Goal: Find contact information: Find contact information

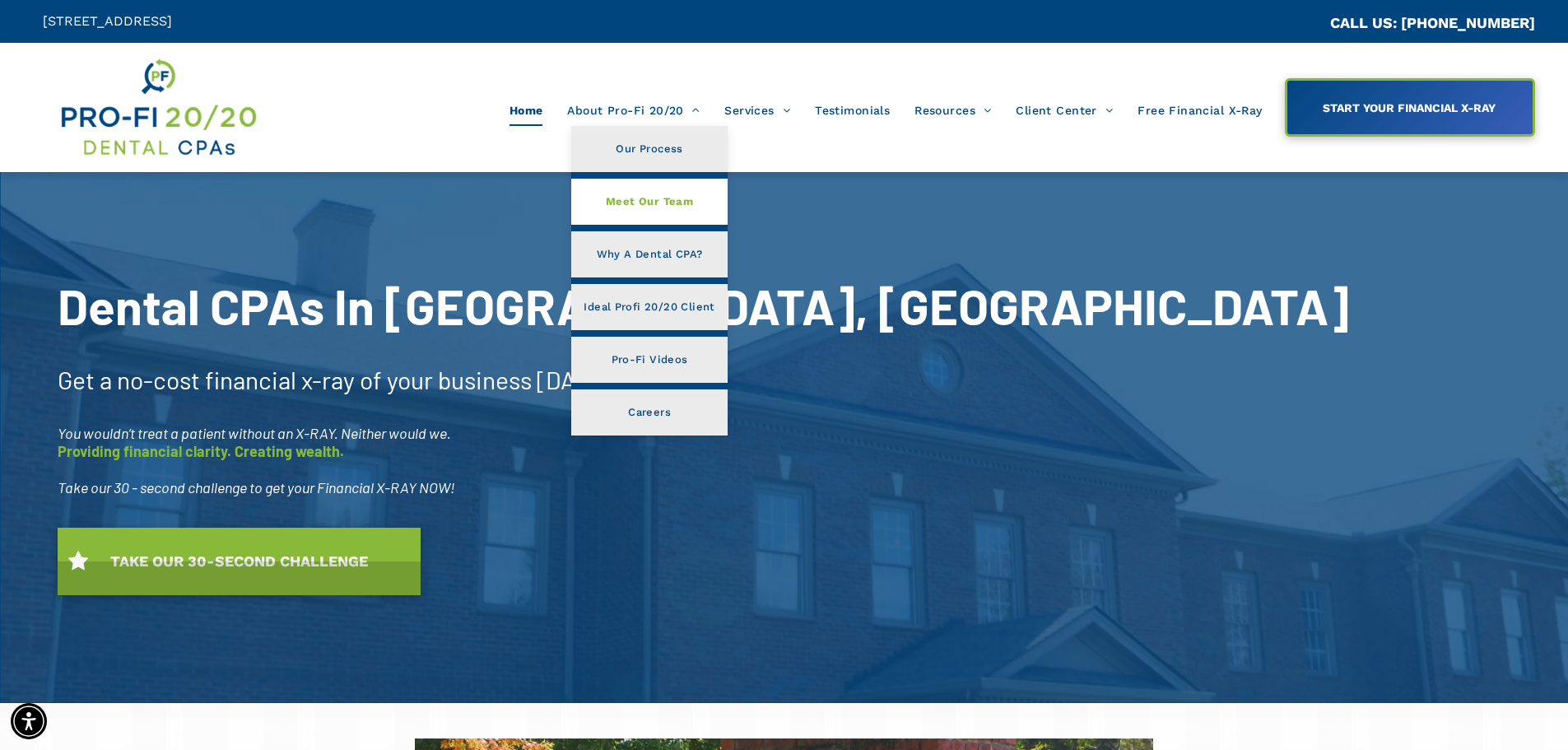
click at [622, 202] on span "Meet Our Team" at bounding box center [650, 202] width 88 height 21
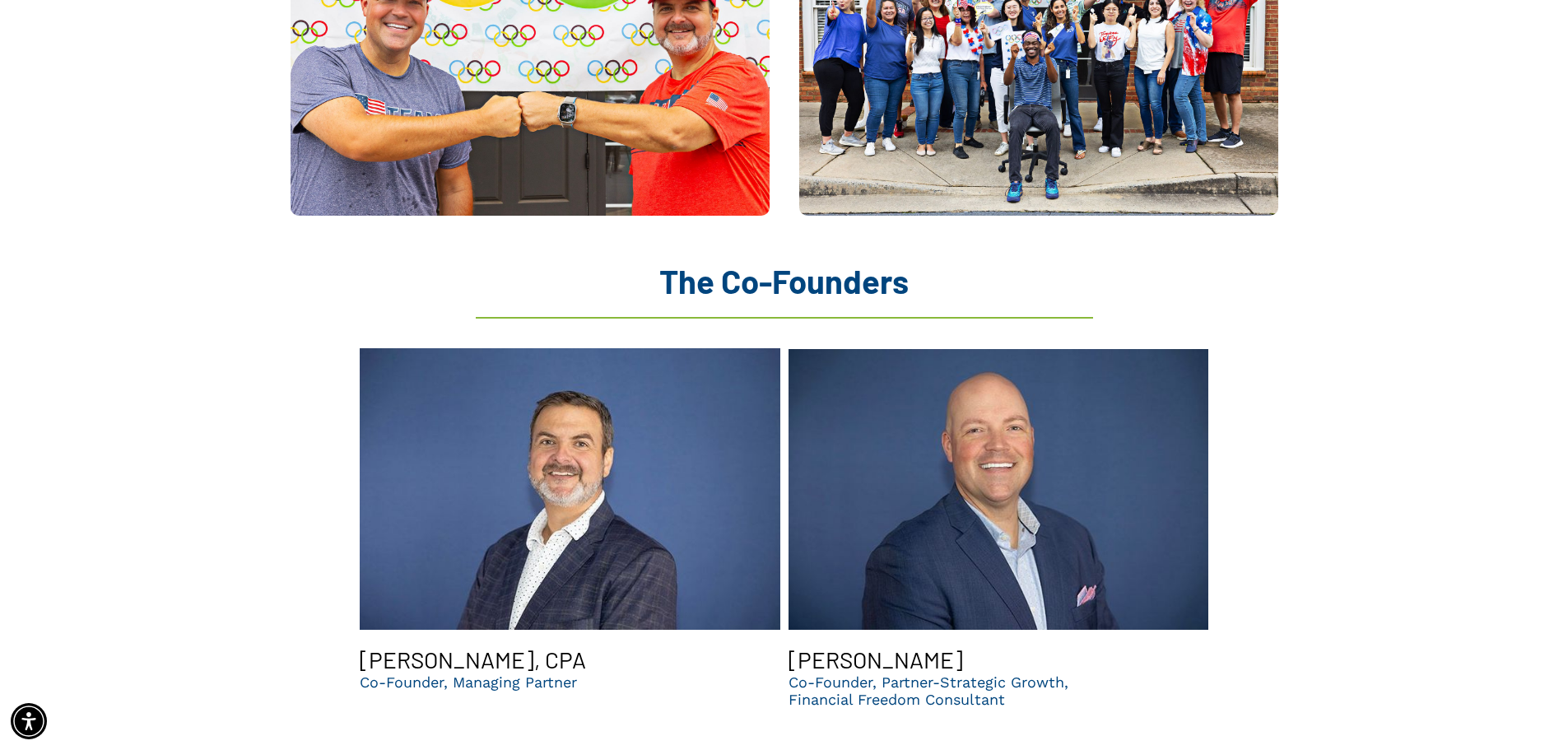
scroll to position [1646, 0]
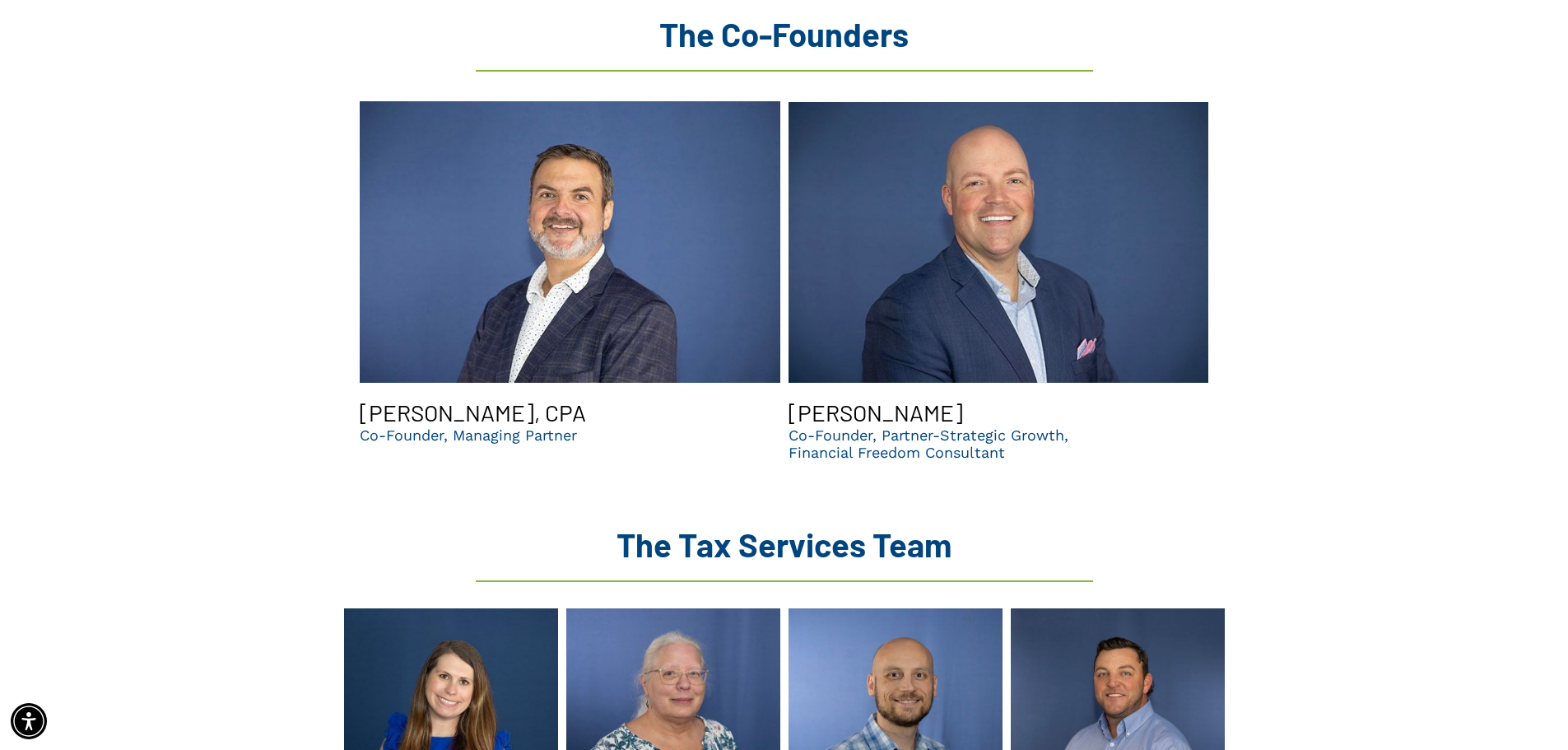
click at [449, 399] on h3 "Brent Saunier, CPA" at bounding box center [473, 412] width 226 height 28
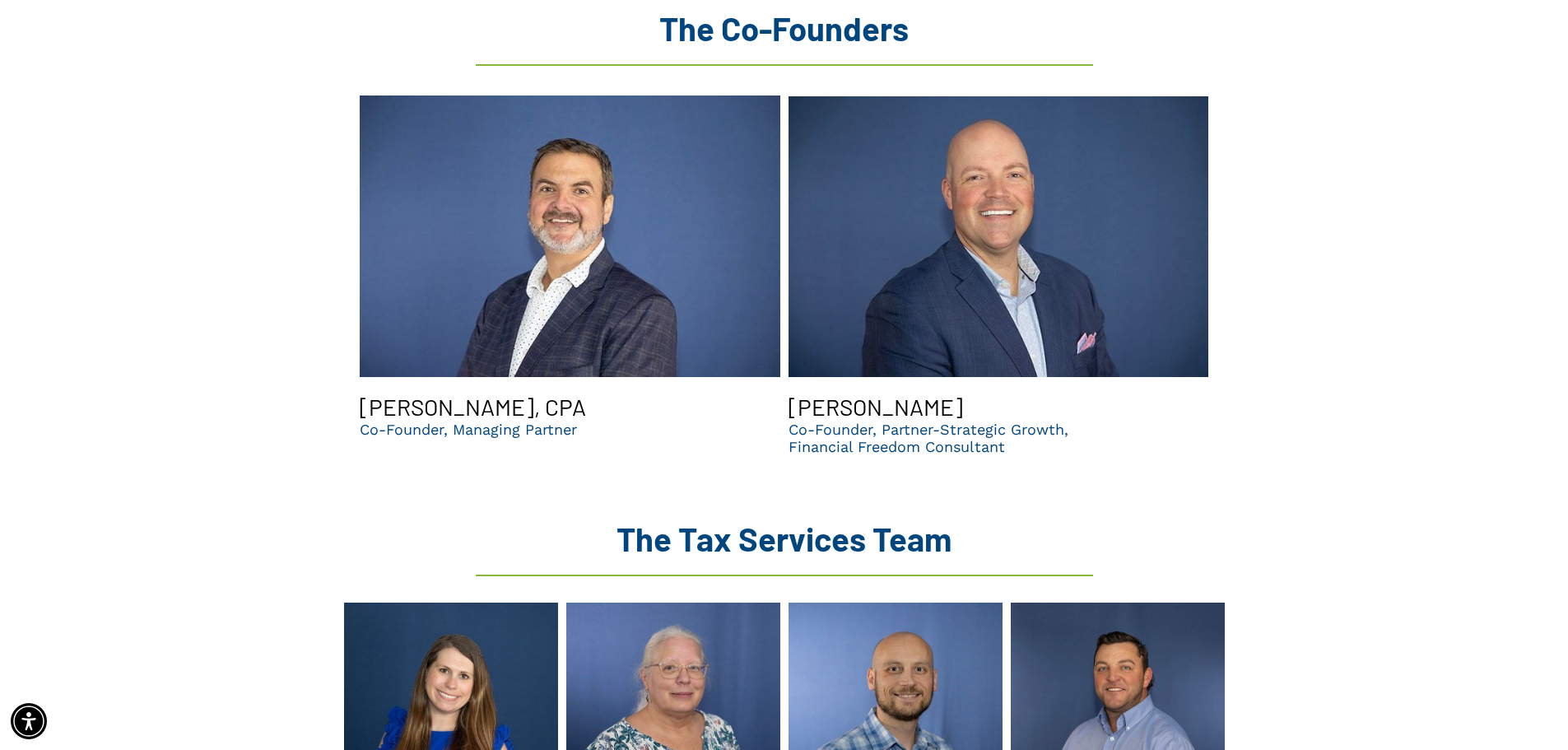
scroll to position [1811, 0]
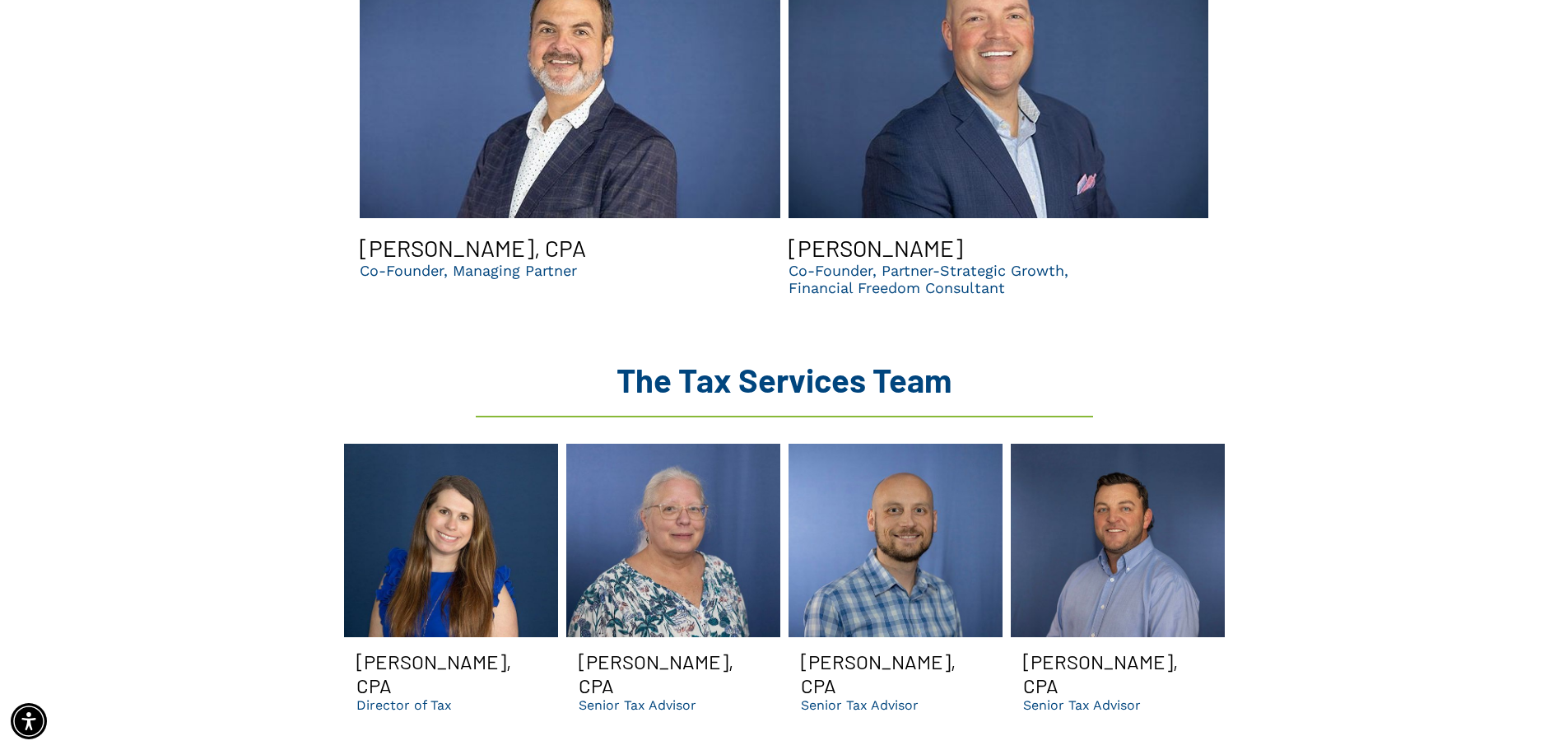
click at [490, 262] on p "Co-Founder, Managing Partner" at bounding box center [469, 270] width 218 height 17
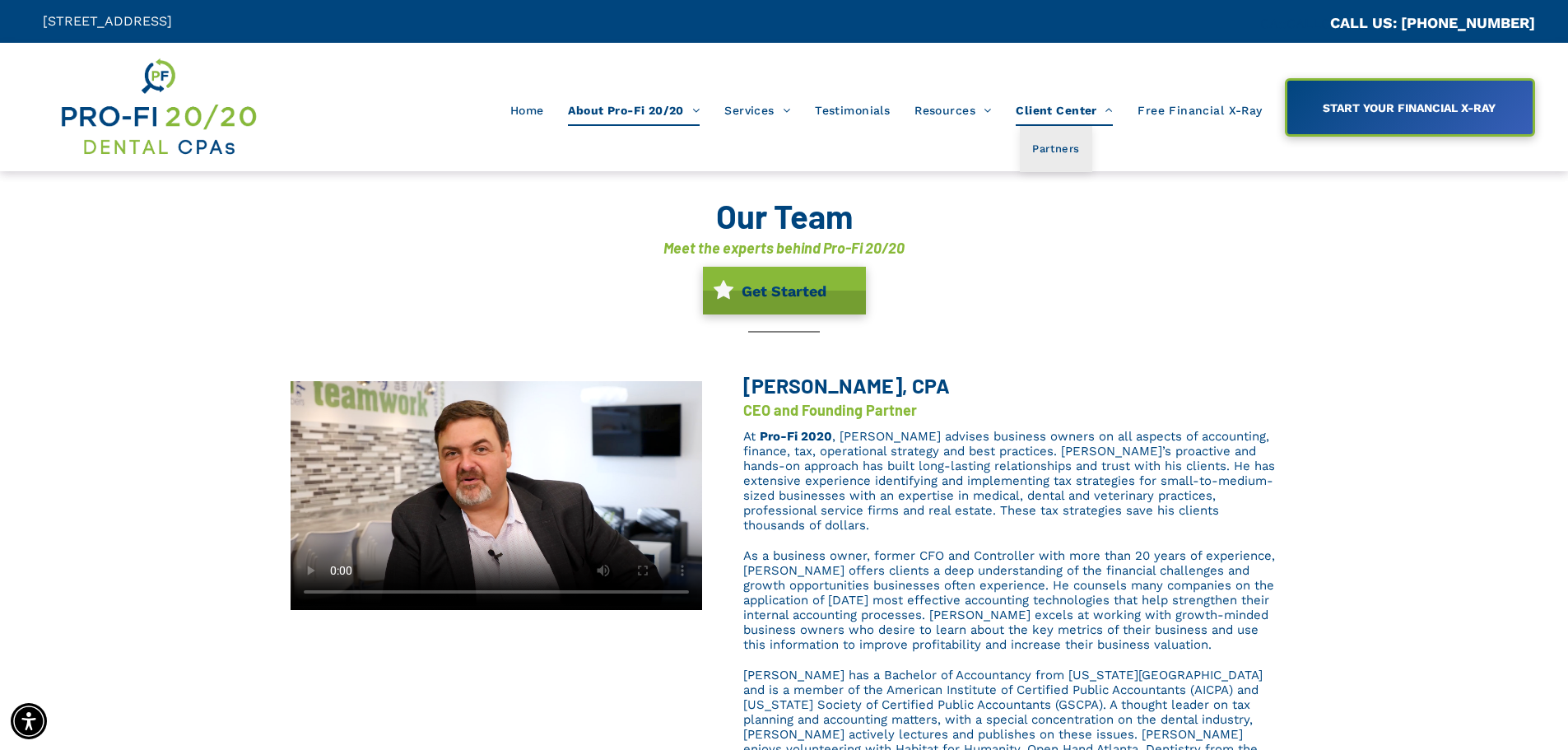
click at [1054, 108] on span "Client Center" at bounding box center [1065, 110] width 97 height 31
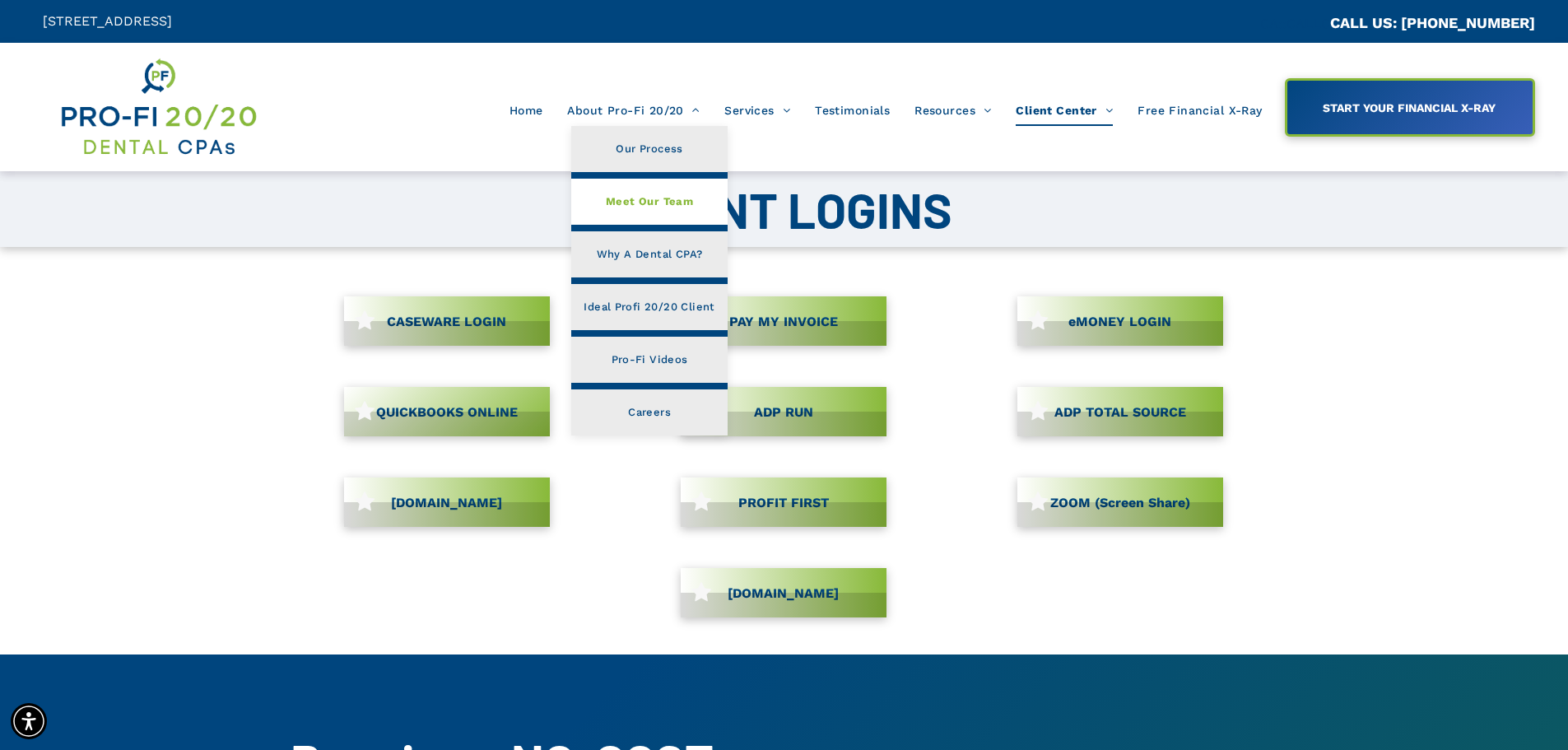
click at [646, 206] on span "Meet Our Team" at bounding box center [650, 202] width 88 height 21
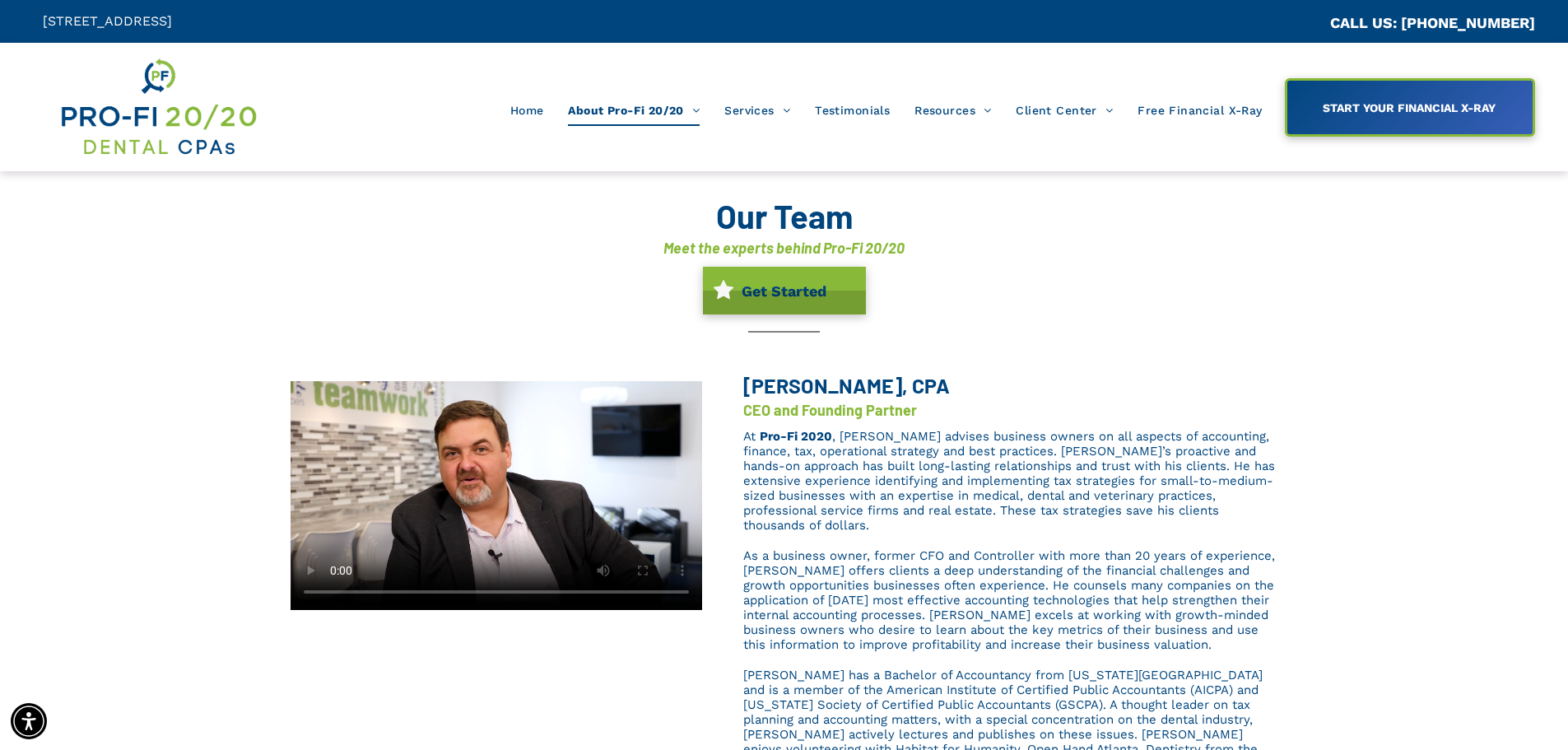
drag, startPoint x: 742, startPoint y: 388, endPoint x: 950, endPoint y: 389, distance: 208.0
click at [950, 389] on h3 "Brent L. Saunier, CPA" at bounding box center [904, 385] width 321 height 25
copy span "Brent L. Saunier, CPA"
